Goal: Check status: Check status

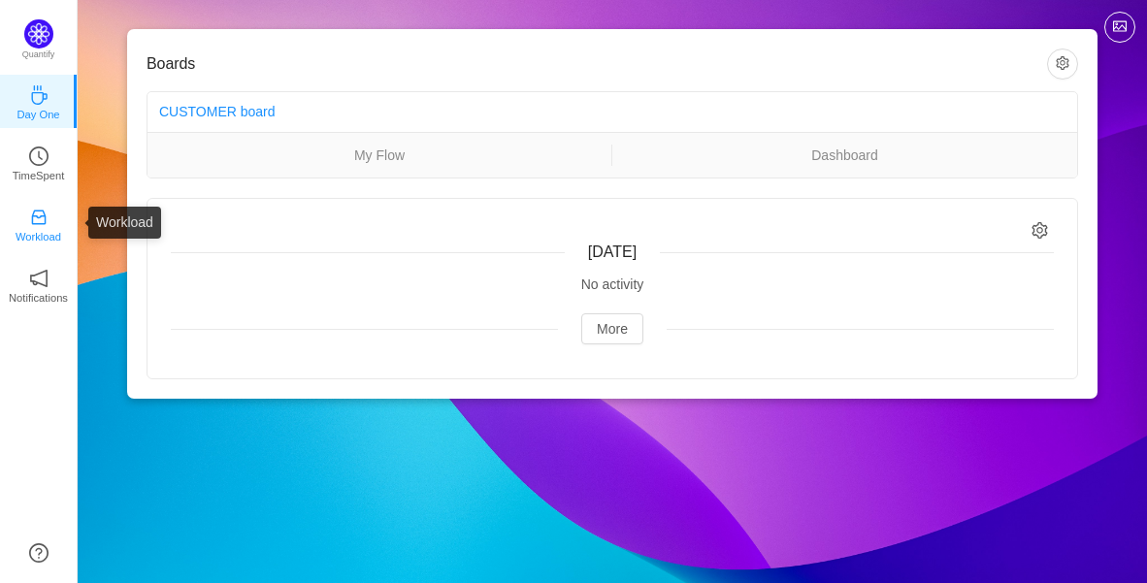
click at [47, 217] on icon "icon: inbox" at bounding box center [38, 217] width 19 height 19
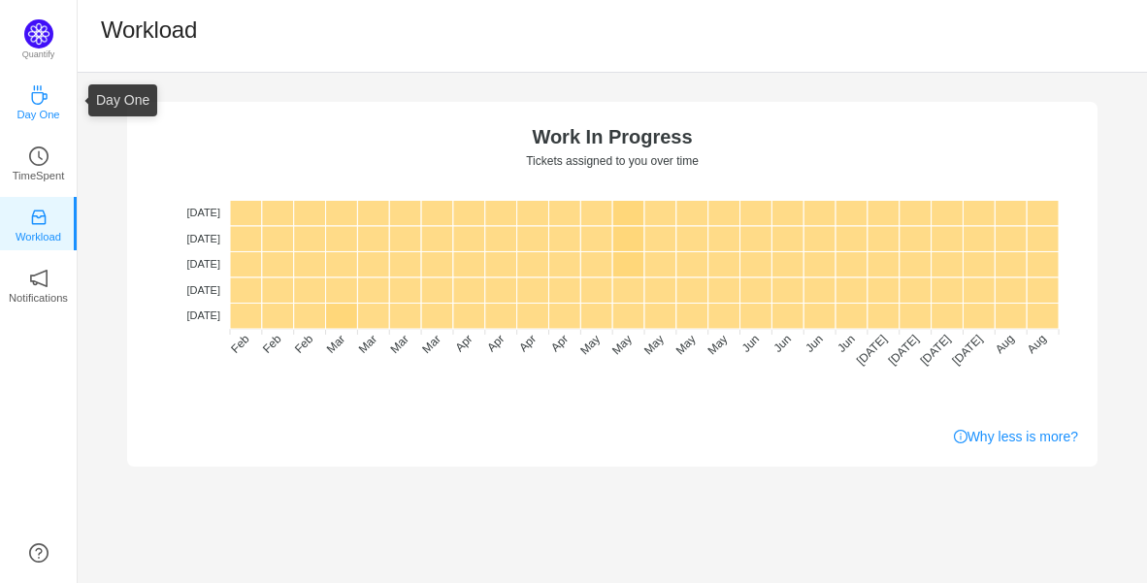
click at [55, 110] on p "Day One" at bounding box center [37, 114] width 43 height 17
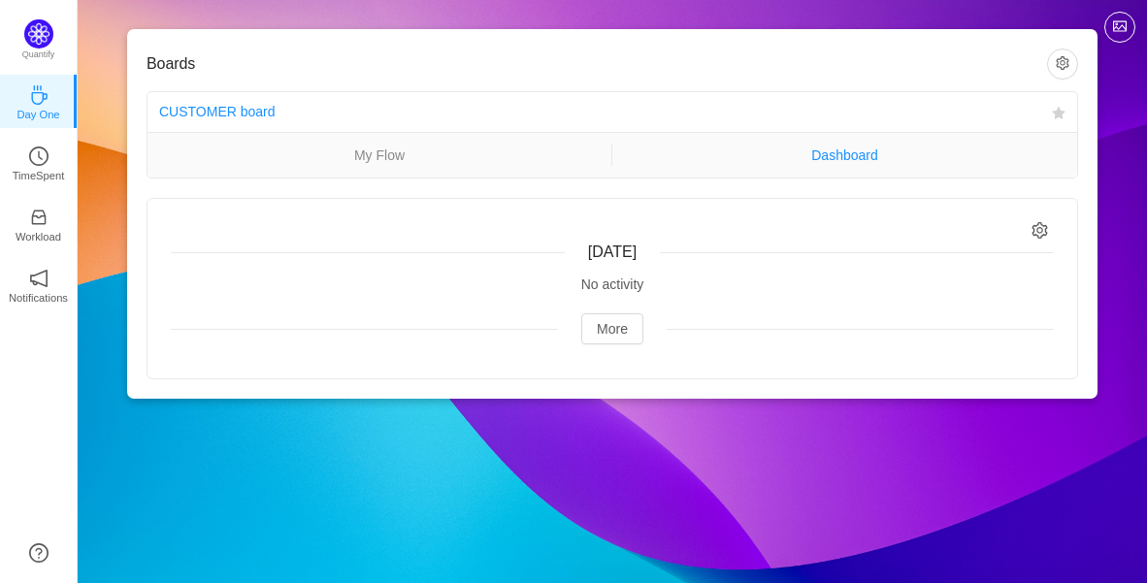
click at [862, 153] on link "Dashboard" at bounding box center [844, 155] width 465 height 21
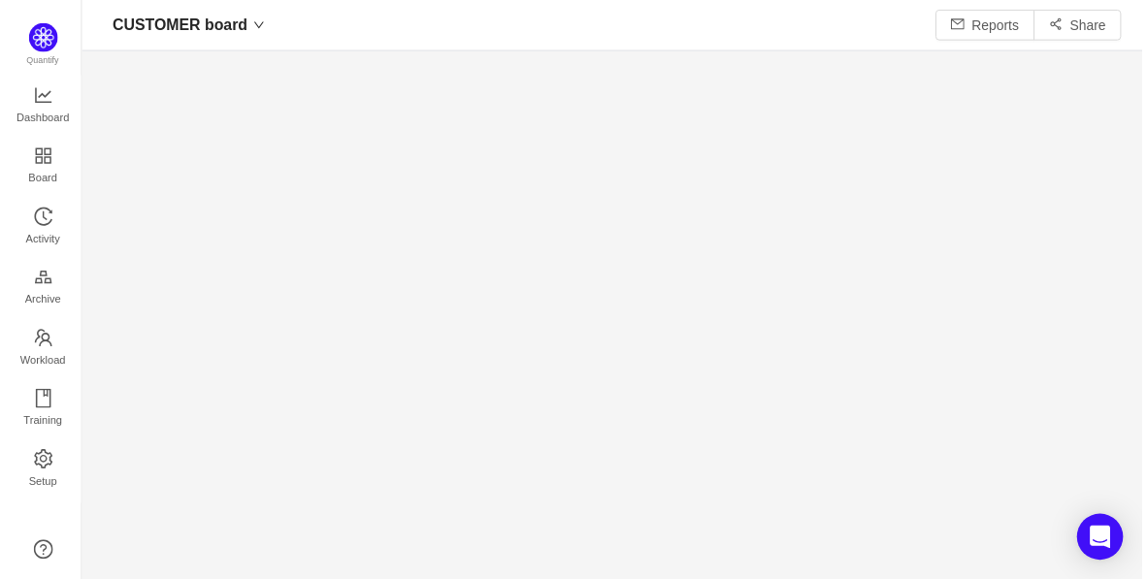
scroll to position [551, 1020]
